Goal: Complete application form

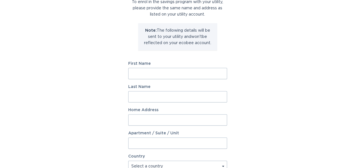
scroll to position [49, 0]
click at [149, 73] on input "First Name" at bounding box center [177, 73] width 99 height 11
type input "Stu"
type input "[PERSON_NAME]"
type input "[STREET_ADDRESS]"
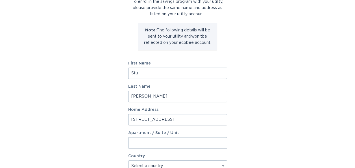
select select "US"
type input "[GEOGRAPHIC_DATA], [GEOGRAPHIC_DATA]"
type input "14534"
select select "NY"
click at [212, 118] on input "[STREET_ADDRESS]" at bounding box center [177, 119] width 99 height 11
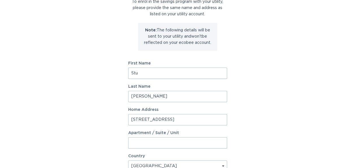
drag, startPoint x: 212, startPoint y: 118, endPoint x: 127, endPoint y: 111, distance: 84.6
click at [127, 111] on div "Account Information To enrol in the savings program with your utility, please p…" at bounding box center [177, 124] width 355 height 313
type input "[STREET_ADDRESS]"
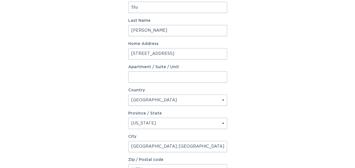
scroll to position [117, 0]
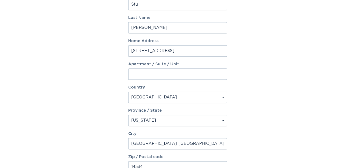
click at [165, 142] on input "[GEOGRAPHIC_DATA], [GEOGRAPHIC_DATA]" at bounding box center [177, 143] width 99 height 11
drag, startPoint x: 165, startPoint y: 142, endPoint x: 121, endPoint y: 139, distance: 43.9
click at [121, 139] on div "Account Information To enrol in the savings program with your utility, please p…" at bounding box center [177, 56] width 355 height 313
type input "Scottsdale"
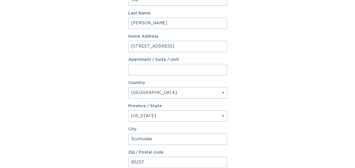
type input "85257"
click at [278, 113] on div "Account Information To enrol in the savings program with your utility, please p…" at bounding box center [177, 51] width 355 height 313
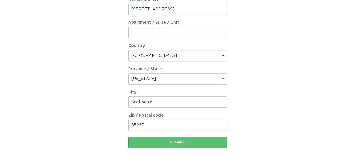
scroll to position [161, 0]
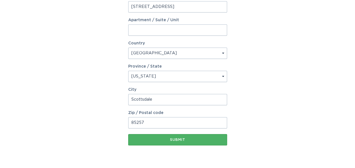
click at [180, 144] on button "Submit" at bounding box center [177, 139] width 99 height 11
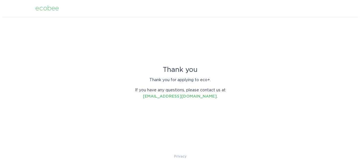
scroll to position [0, 0]
